Goal: Task Accomplishment & Management: Use online tool/utility

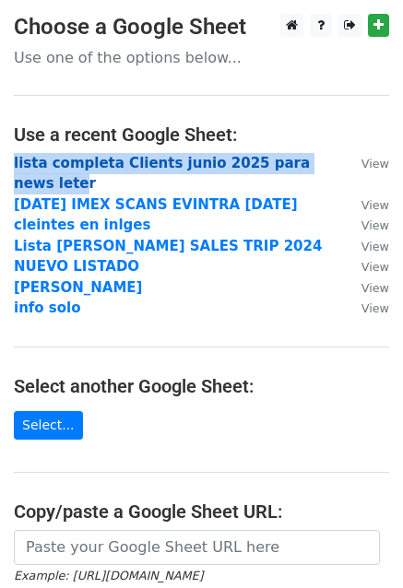
drag, startPoint x: 9, startPoint y: 159, endPoint x: 325, endPoint y: 159, distance: 315.3
click at [325, 159] on main "Choose a Google Sheet Use one of the options below... Use a recent Google Sheet…" at bounding box center [201, 372] width 403 height 717
copy main "lista completa Clients junio 2025 para news lete"
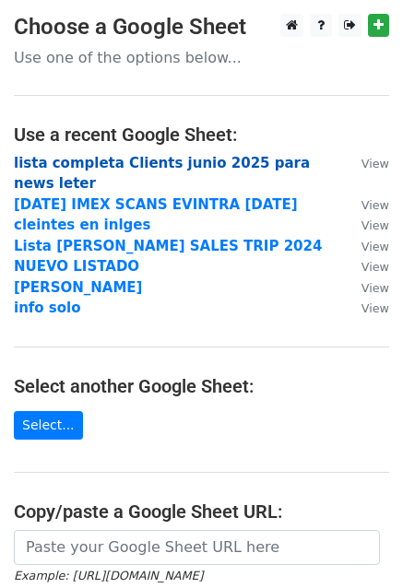
click at [73, 160] on strong "lista completa Clients junio 2025 para news leter" at bounding box center [162, 174] width 296 height 38
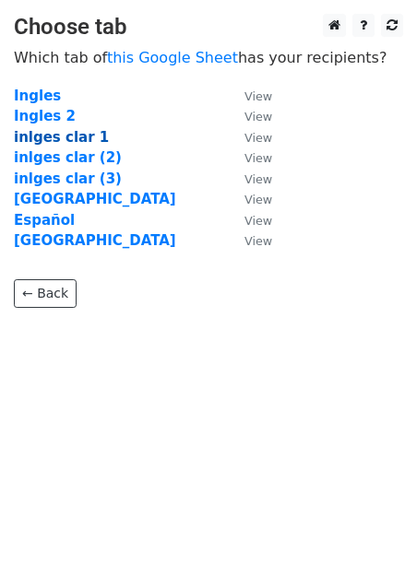
click at [69, 143] on strong "inlges clar 1" at bounding box center [61, 137] width 95 height 17
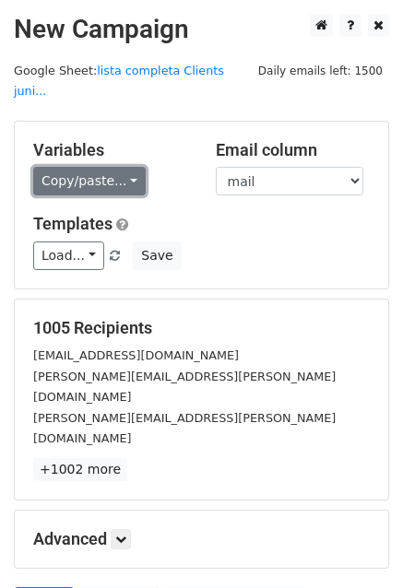
click at [89, 167] on link "Copy/paste..." at bounding box center [89, 181] width 112 height 29
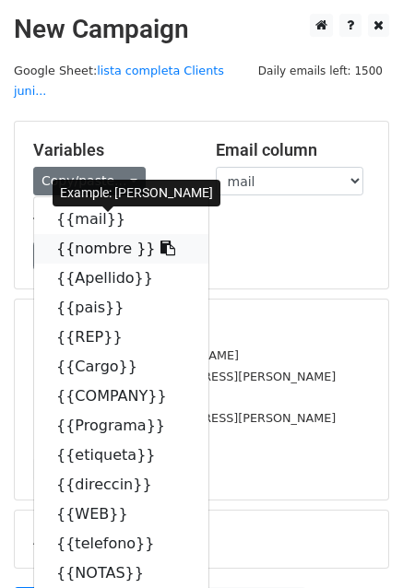
click at [160, 241] on icon at bounding box center [167, 248] width 15 height 15
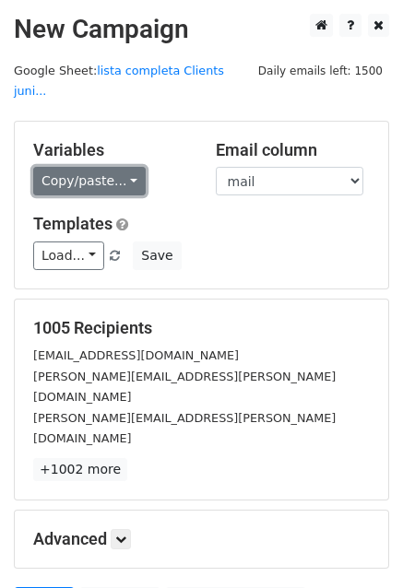
click at [116, 167] on link "Copy/paste..." at bounding box center [89, 181] width 112 height 29
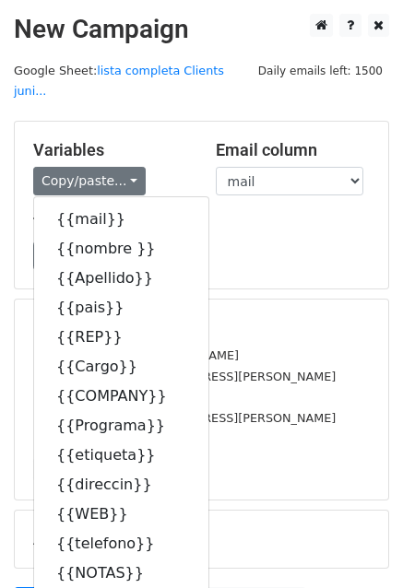
click at [221, 214] on h5 "Templates" at bounding box center [201, 224] width 337 height 20
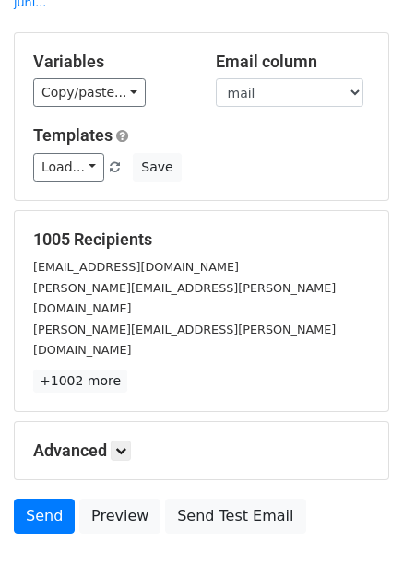
scroll to position [125, 0]
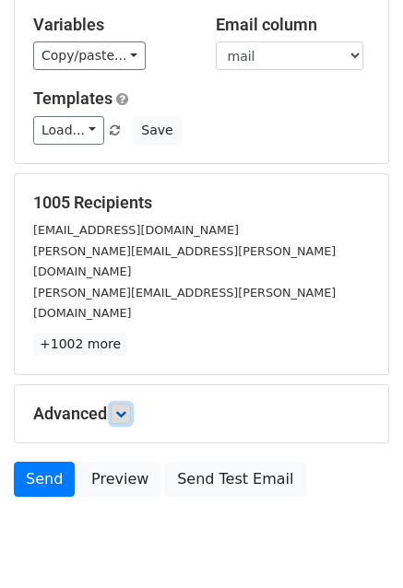
click at [131, 404] on link at bounding box center [121, 414] width 20 height 20
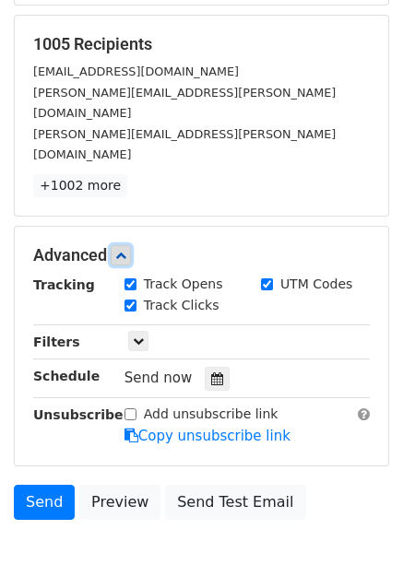
scroll to position [289, 0]
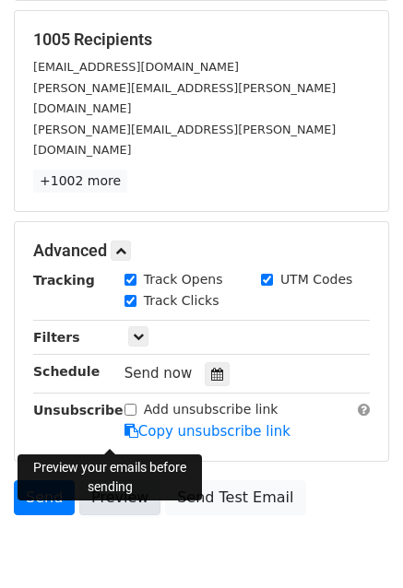
click at [124, 480] on link "Preview" at bounding box center [119, 497] width 81 height 35
click at [96, 480] on link "Preview" at bounding box center [119, 497] width 81 height 35
click at [116, 480] on link "Preview" at bounding box center [119, 497] width 81 height 35
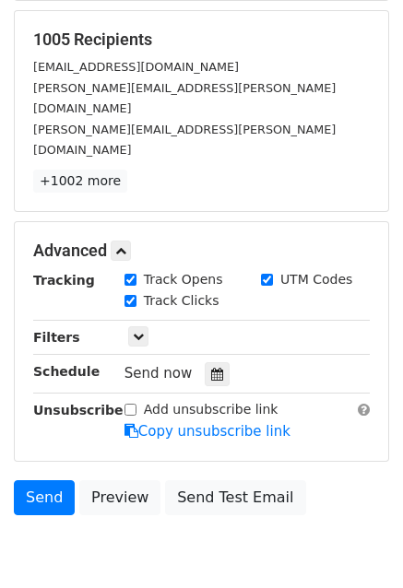
click at [129, 404] on input "Add unsubscribe link" at bounding box center [130, 410] width 12 height 12
checkbox input "true"
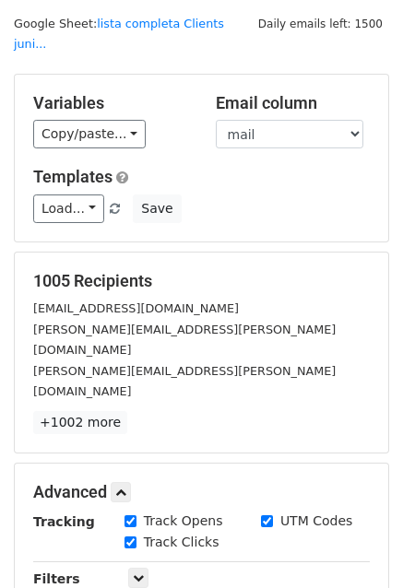
scroll to position [306, 0]
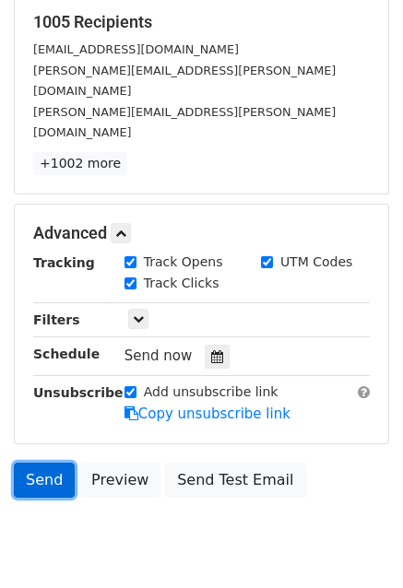
click at [45, 463] on link "Send" at bounding box center [44, 480] width 61 height 35
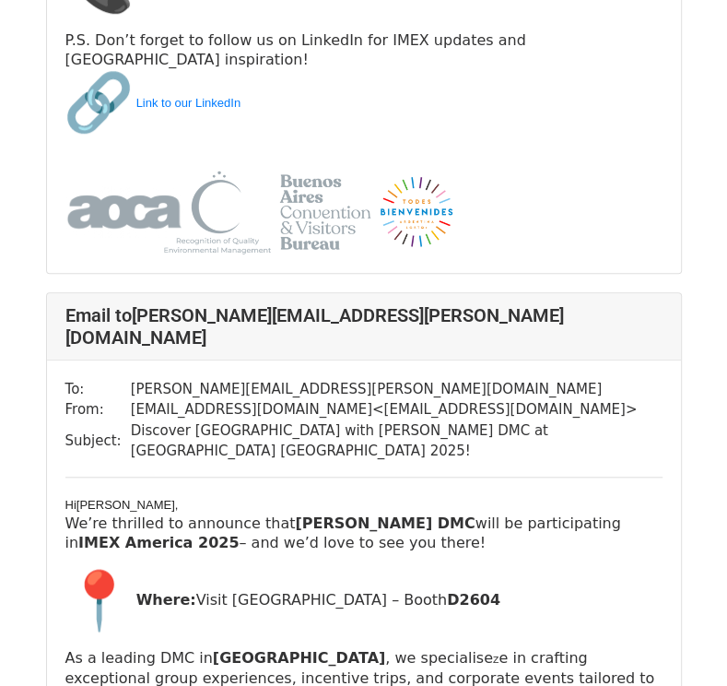
scroll to position [18918, 0]
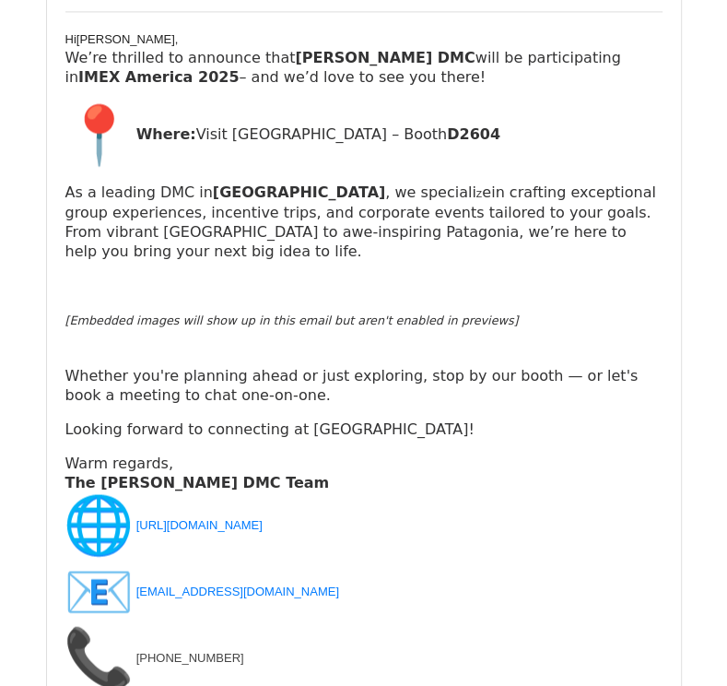
scroll to position [1467, 0]
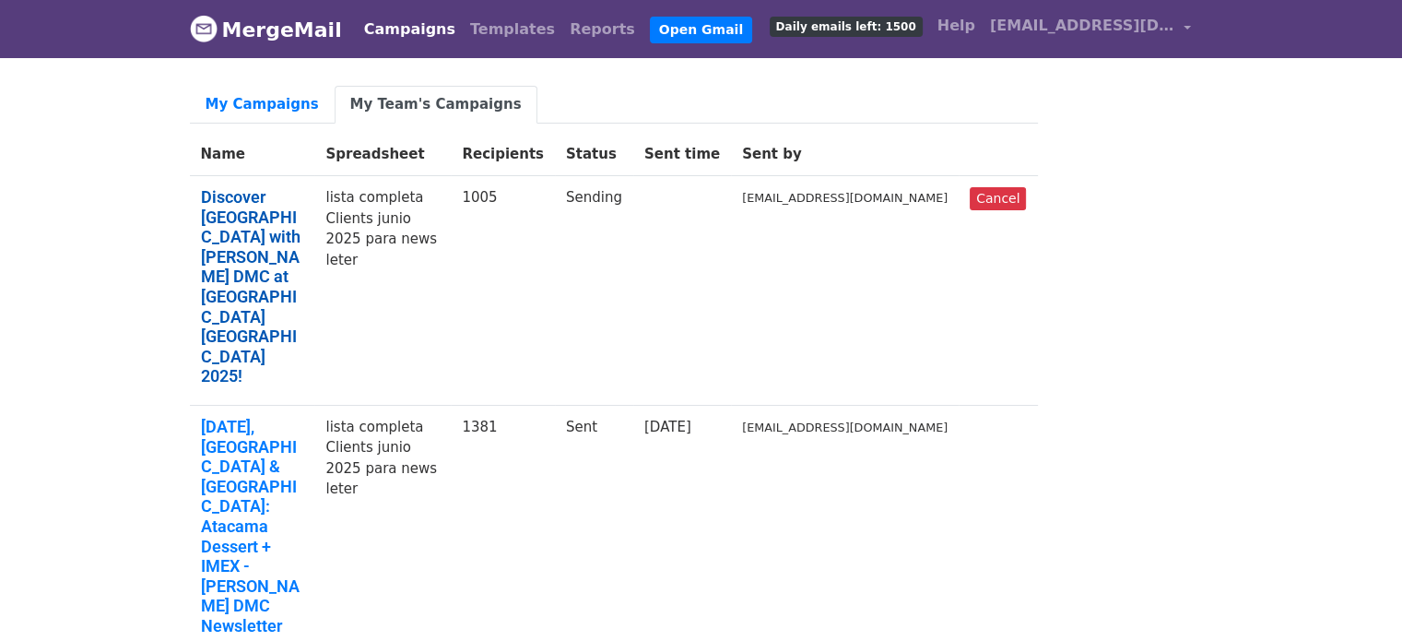
click at [263, 201] on link "Discover [GEOGRAPHIC_DATA] with [PERSON_NAME] DMC at [GEOGRAPHIC_DATA] [GEOGRAP…" at bounding box center [252, 286] width 103 height 199
